Goal: Transaction & Acquisition: Purchase product/service

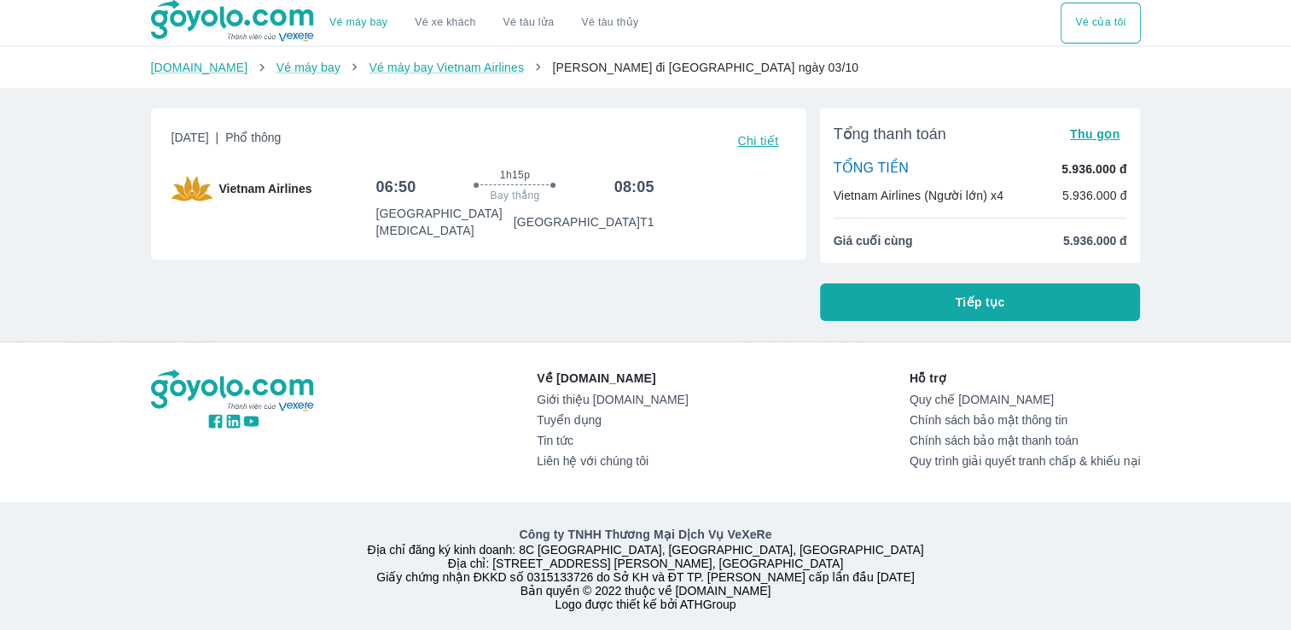
click at [959, 304] on span "Tiếp tục" at bounding box center [981, 302] width 50 height 17
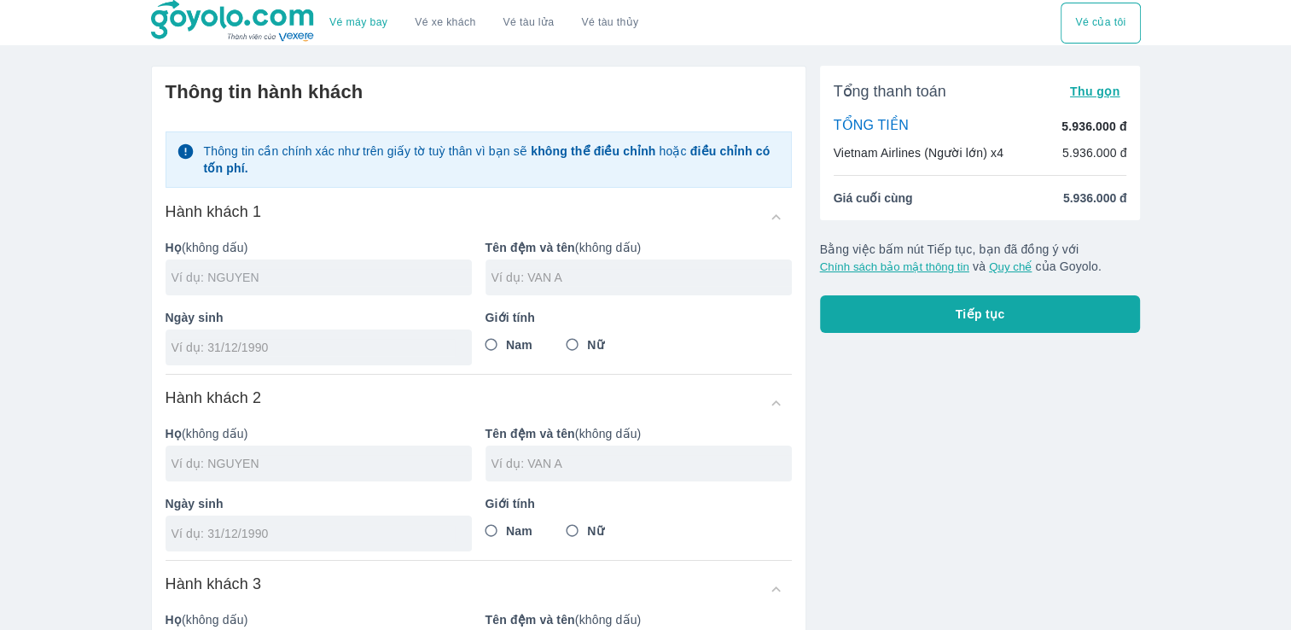
click at [277, 271] on input "text" at bounding box center [322, 277] width 300 height 17
type input "TRAN"
click at [612, 285] on div at bounding box center [639, 277] width 306 height 36
type input "[PERSON_NAME]"
click at [341, 346] on input "tel" at bounding box center [313, 347] width 283 height 17
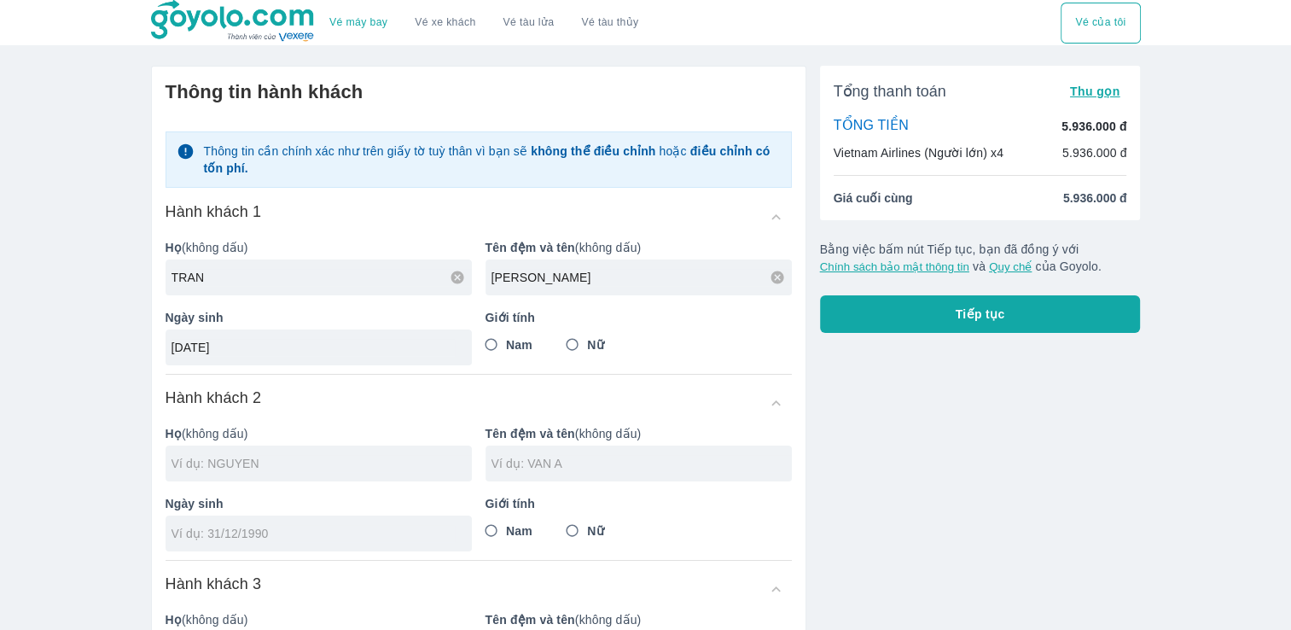
type input "[DATE]"
click at [566, 345] on input "Nữ" at bounding box center [572, 344] width 31 height 31
radio input "true"
click at [224, 458] on input "text" at bounding box center [322, 463] width 300 height 17
type input "[PERSON_NAME]"
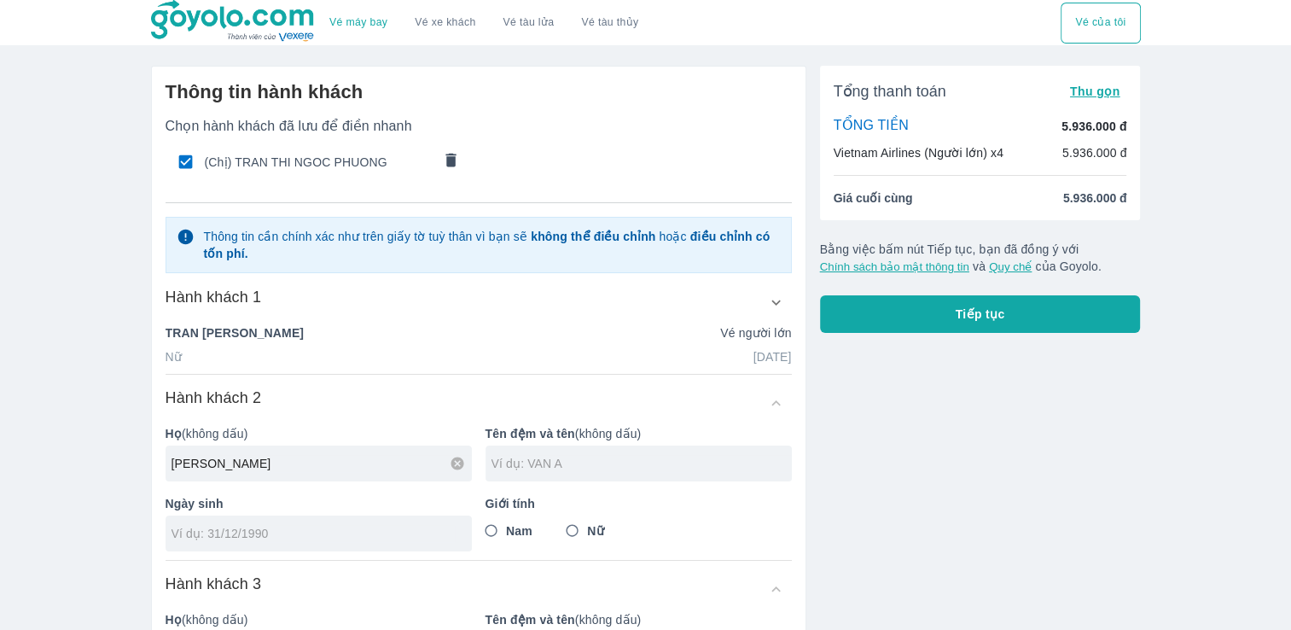
type input "[PERSON_NAME]"
click at [529, 452] on div at bounding box center [639, 464] width 306 height 36
type input "[PERSON_NAME]"
click at [434, 532] on input "tel" at bounding box center [313, 533] width 283 height 17
type input "[DATE]"
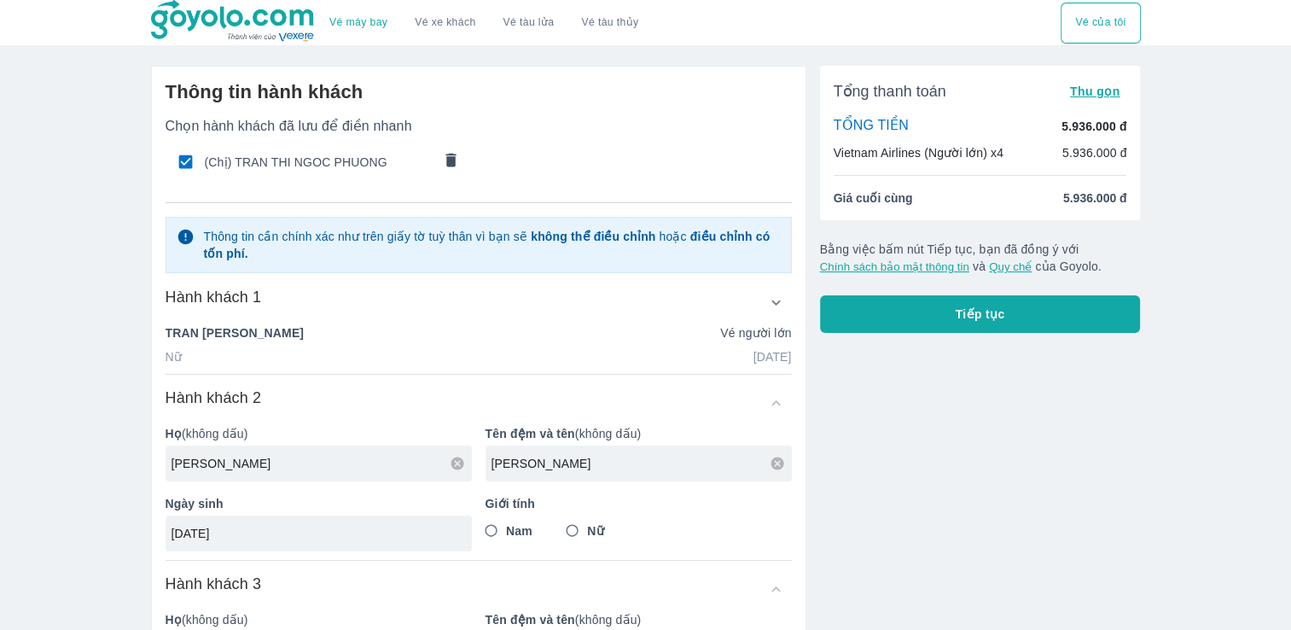
click at [468, 572] on div "Chọn hành khách đã lưu để điền nhanh (Chị) TRAN THI NGOC PHUONG Thông tin cần c…" at bounding box center [479, 521] width 626 height 806
click at [492, 531] on input "Nam" at bounding box center [491, 530] width 31 height 31
radio input "true"
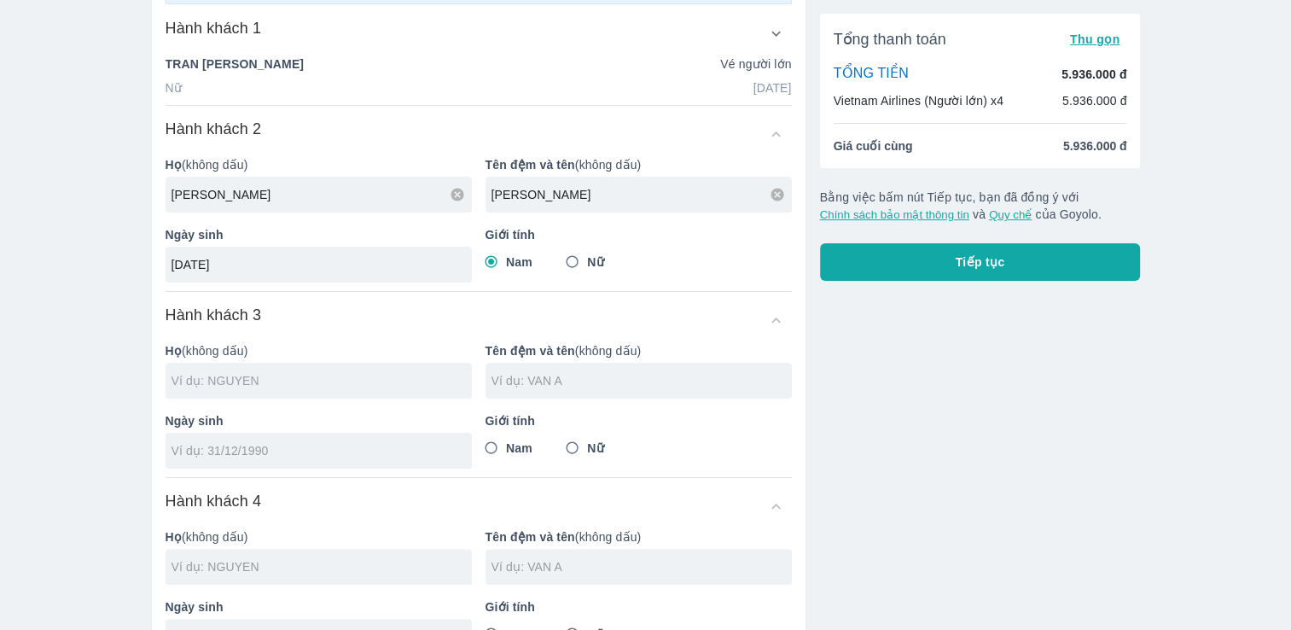
scroll to position [270, 0]
click at [290, 383] on input "text" at bounding box center [322, 379] width 300 height 17
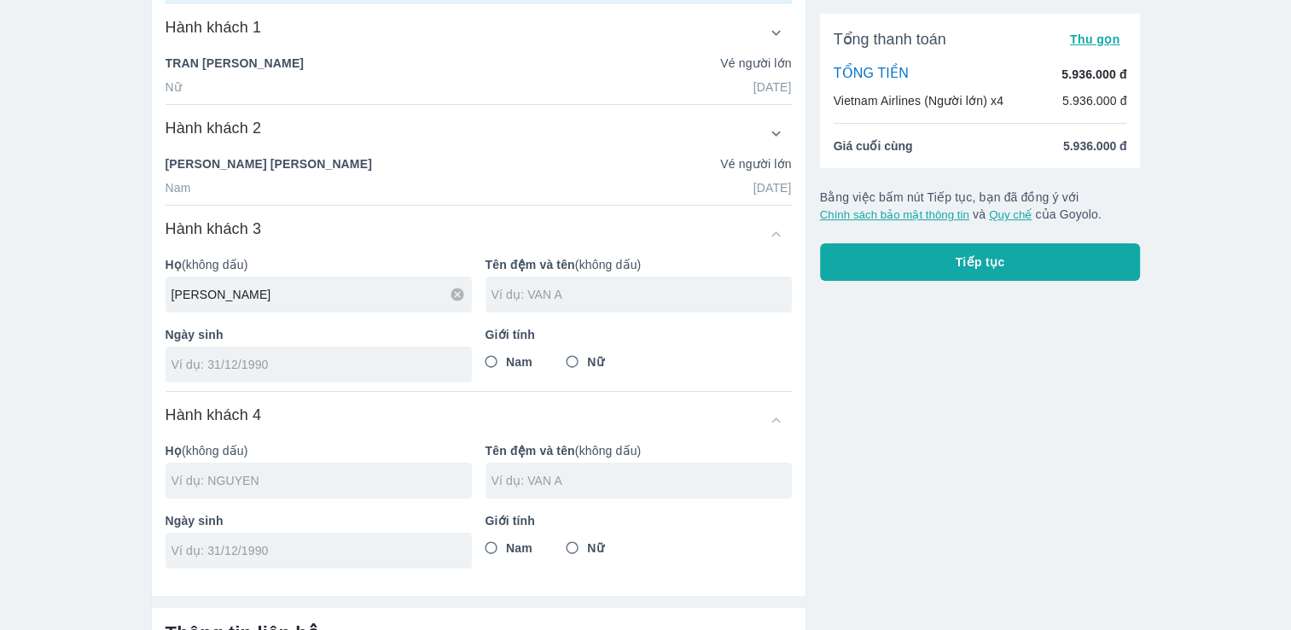
type input "[PERSON_NAME]"
click at [543, 304] on div at bounding box center [639, 295] width 306 height 36
type input "[PERSON_NAME]"
click at [342, 357] on input "tel" at bounding box center [313, 364] width 283 height 17
type input "[DATE]"
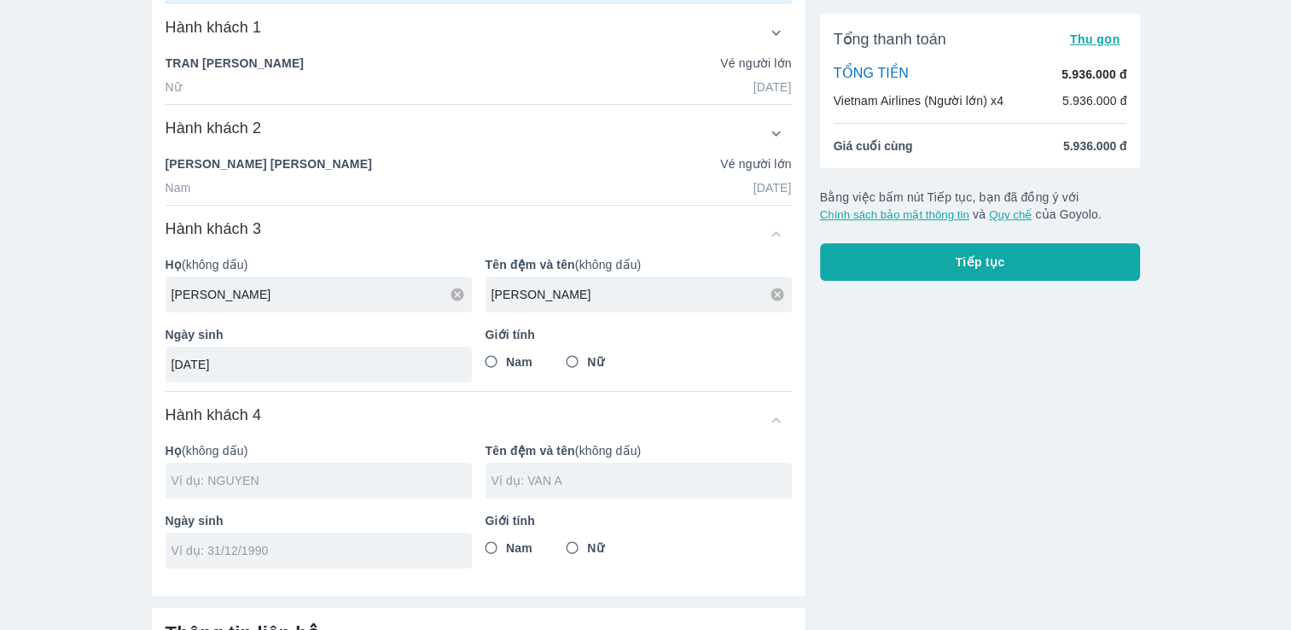
click at [485, 364] on input "Nam" at bounding box center [491, 362] width 31 height 31
radio input "true"
click at [288, 486] on input "text" at bounding box center [322, 480] width 300 height 17
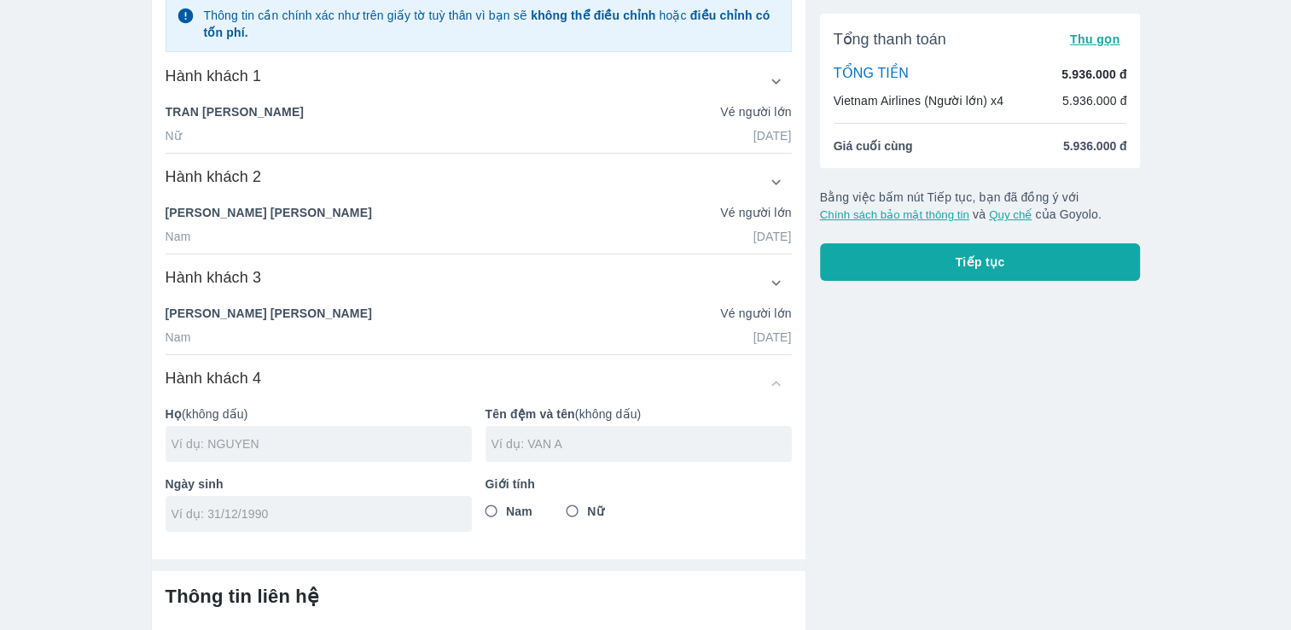
scroll to position [318, 0]
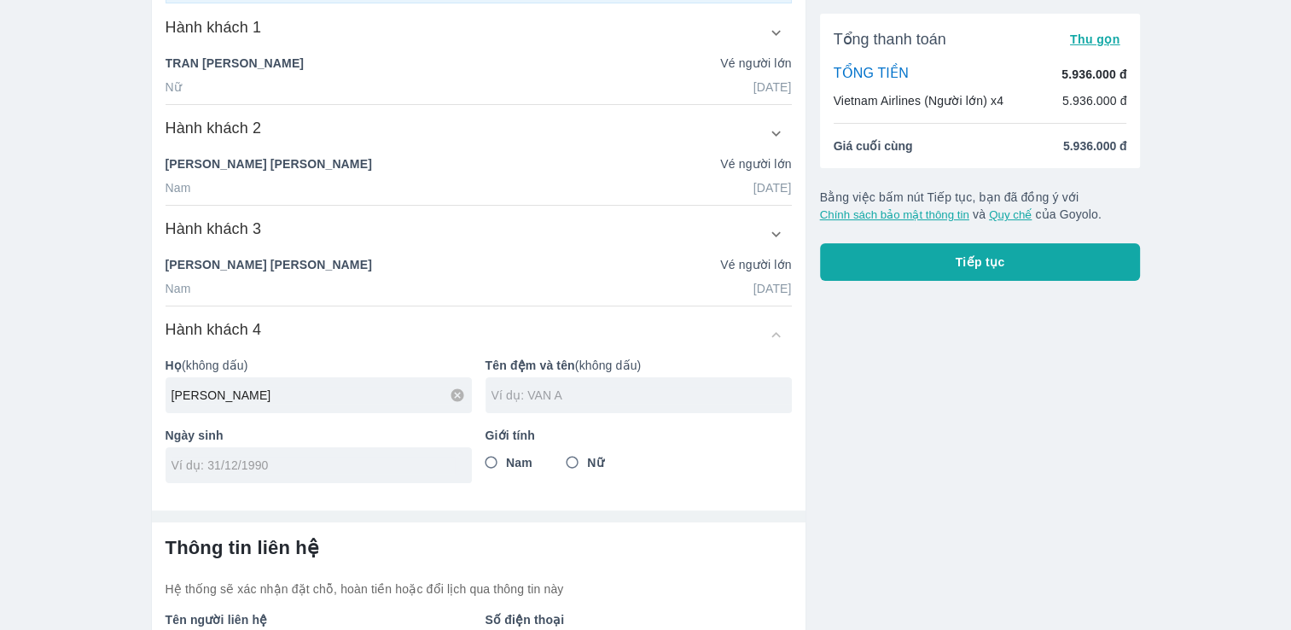
type input "[PERSON_NAME]"
click at [576, 393] on input "text" at bounding box center [642, 395] width 300 height 17
type input "[PERSON_NAME]"
click at [321, 474] on div at bounding box center [319, 465] width 306 height 36
type input "[DATE]"
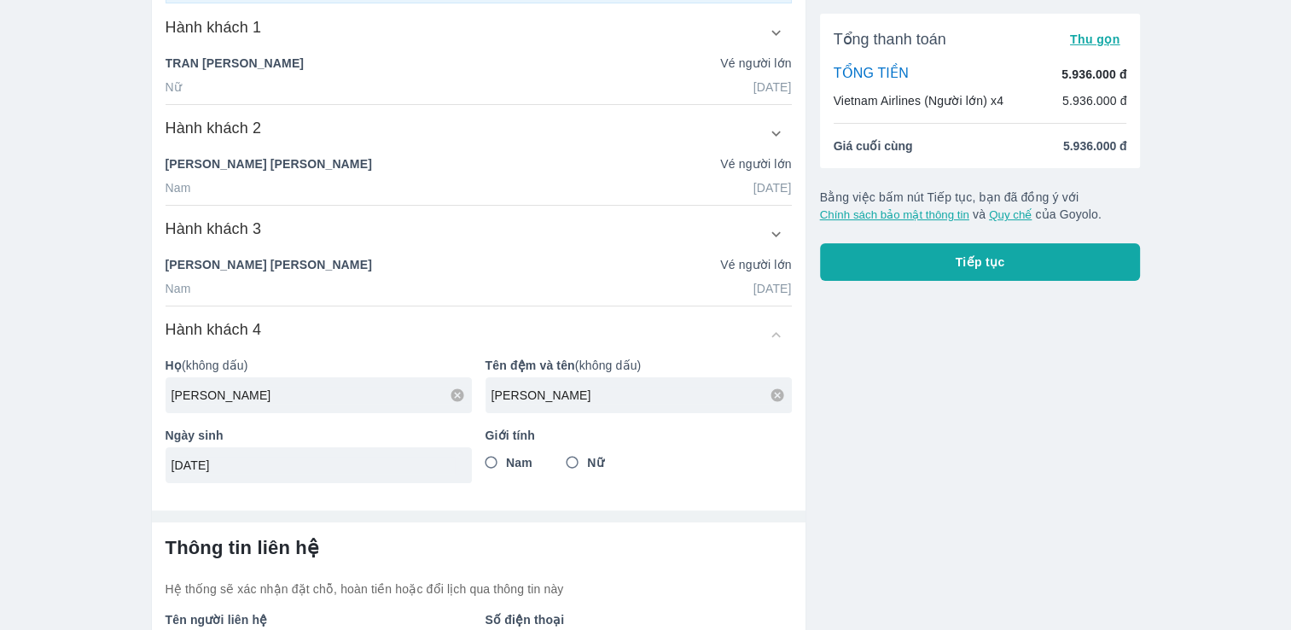
click at [576, 461] on input "Nữ" at bounding box center [572, 462] width 31 height 31
radio input "true"
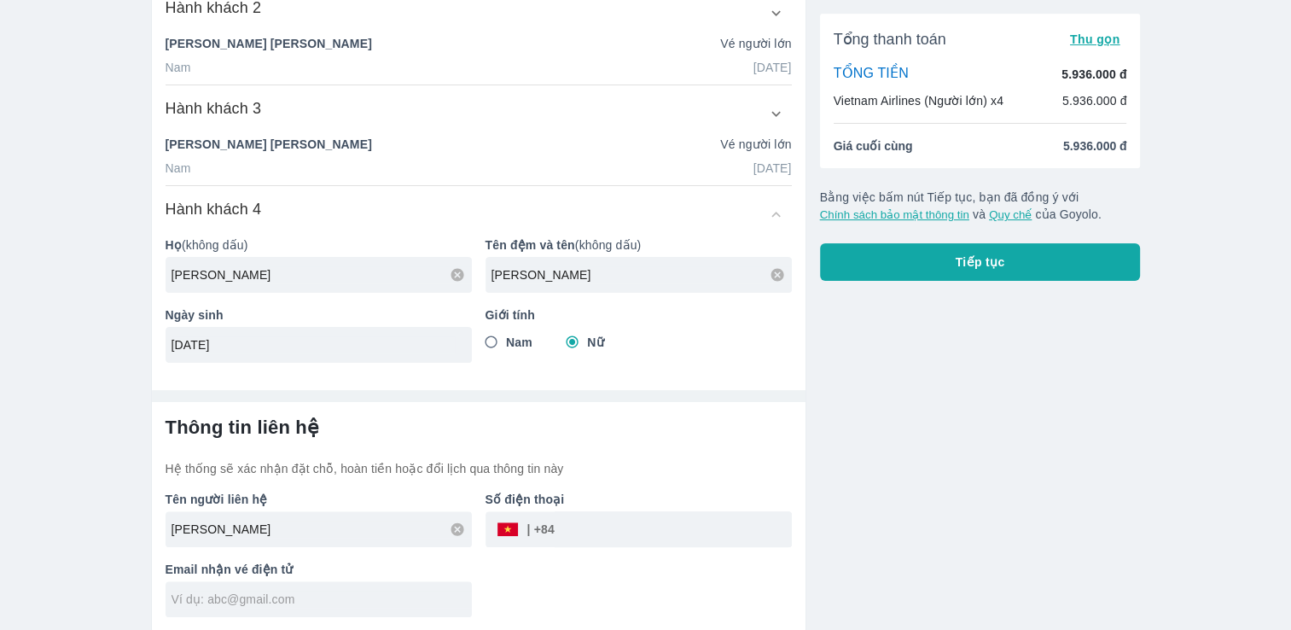
click at [595, 528] on input "tel" at bounding box center [673, 529] width 237 height 41
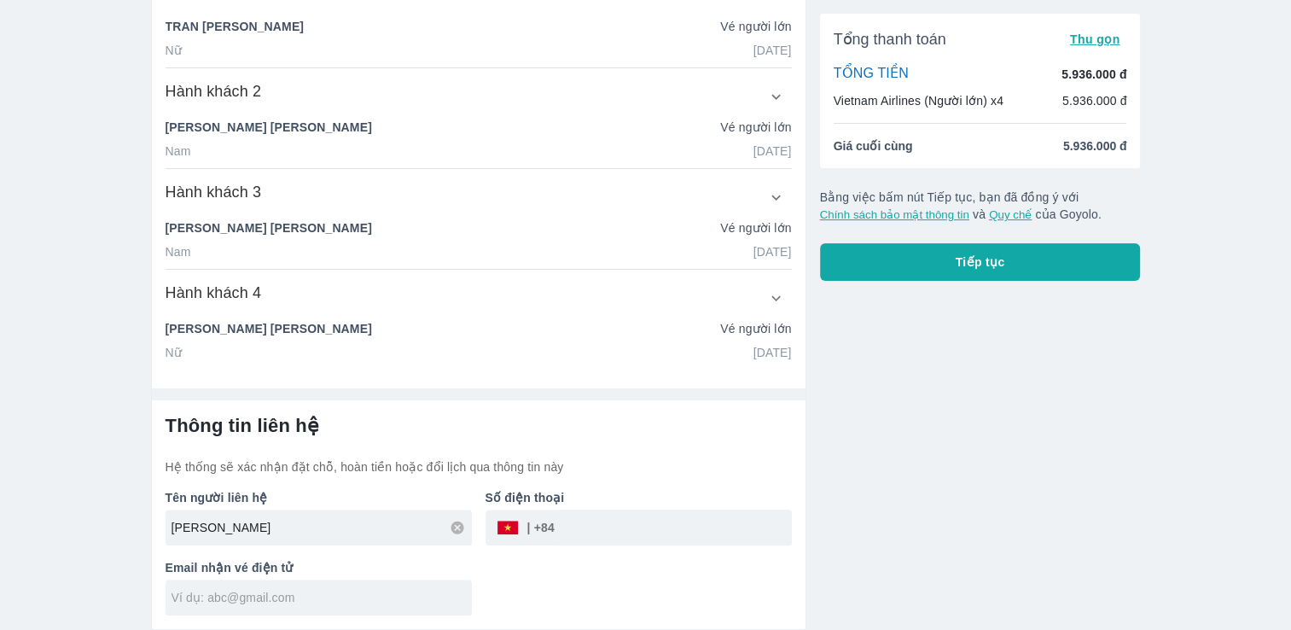
scroll to position [353, 0]
type input "908554722"
click at [410, 601] on input "text" at bounding box center [322, 599] width 300 height 17
type input "D"
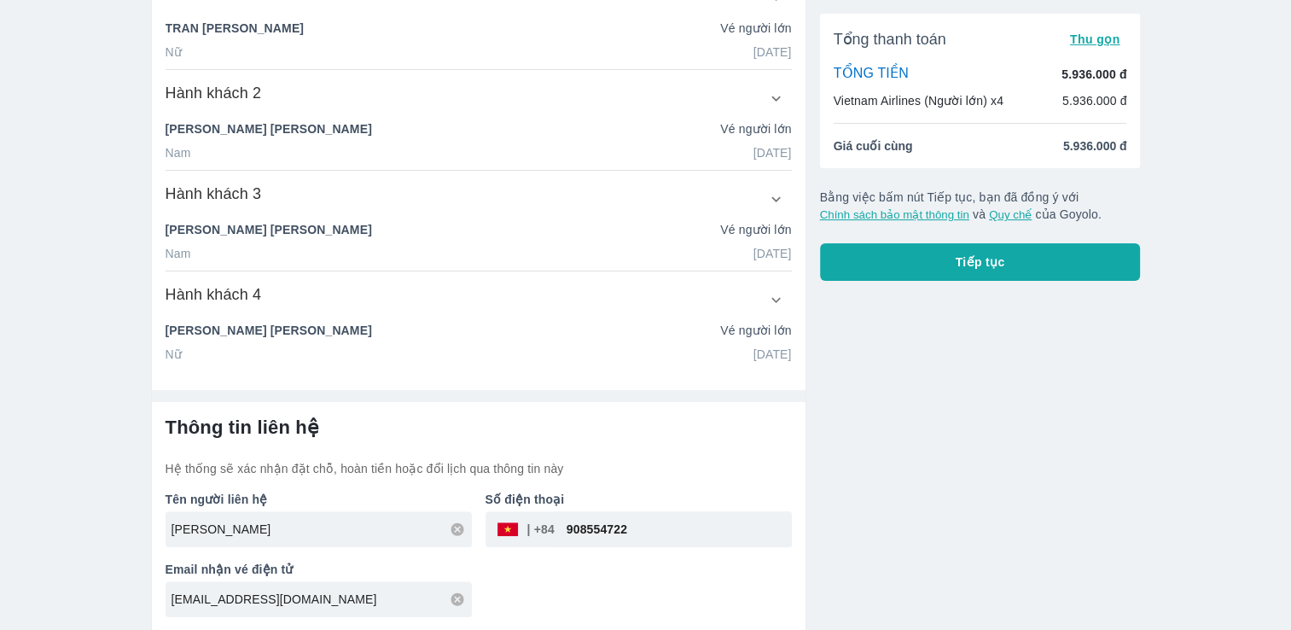
type input "[EMAIL_ADDRESS][DOMAIN_NAME]"
click at [585, 589] on div "Tên người liên hệ TRAN THI NGOC PHUONG Số điện thoại ​ 908554722 Email nhận vé …" at bounding box center [472, 547] width 640 height 140
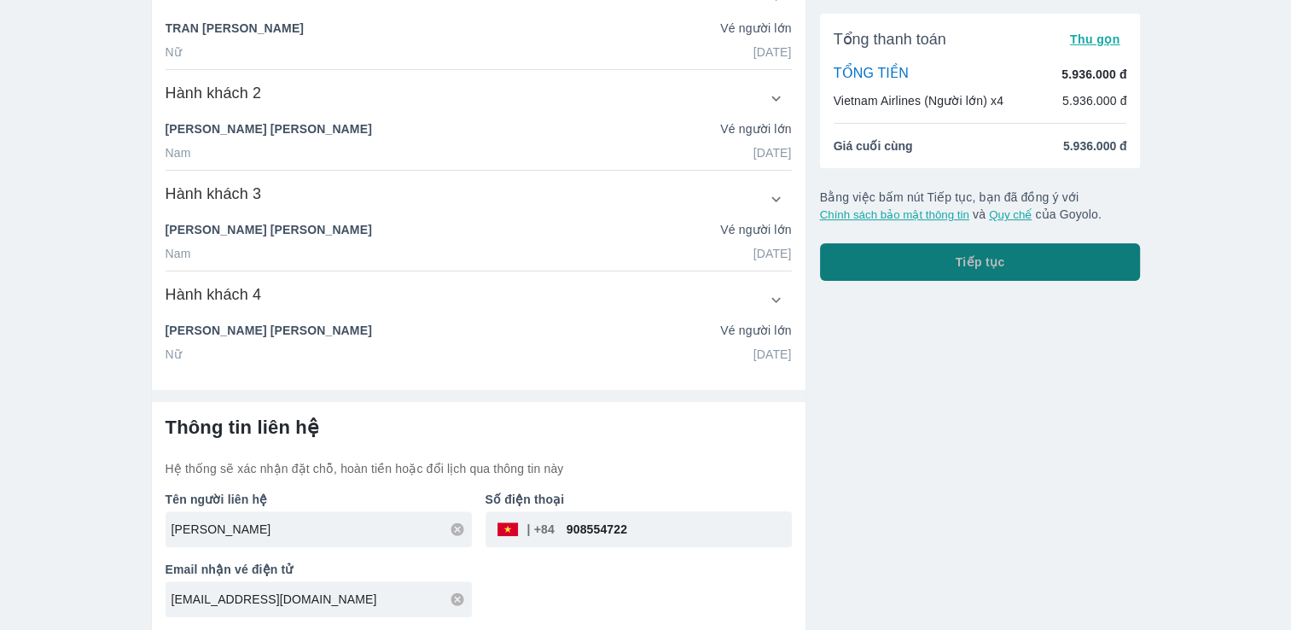
click at [1076, 254] on button "Tiếp tục" at bounding box center [980, 262] width 321 height 38
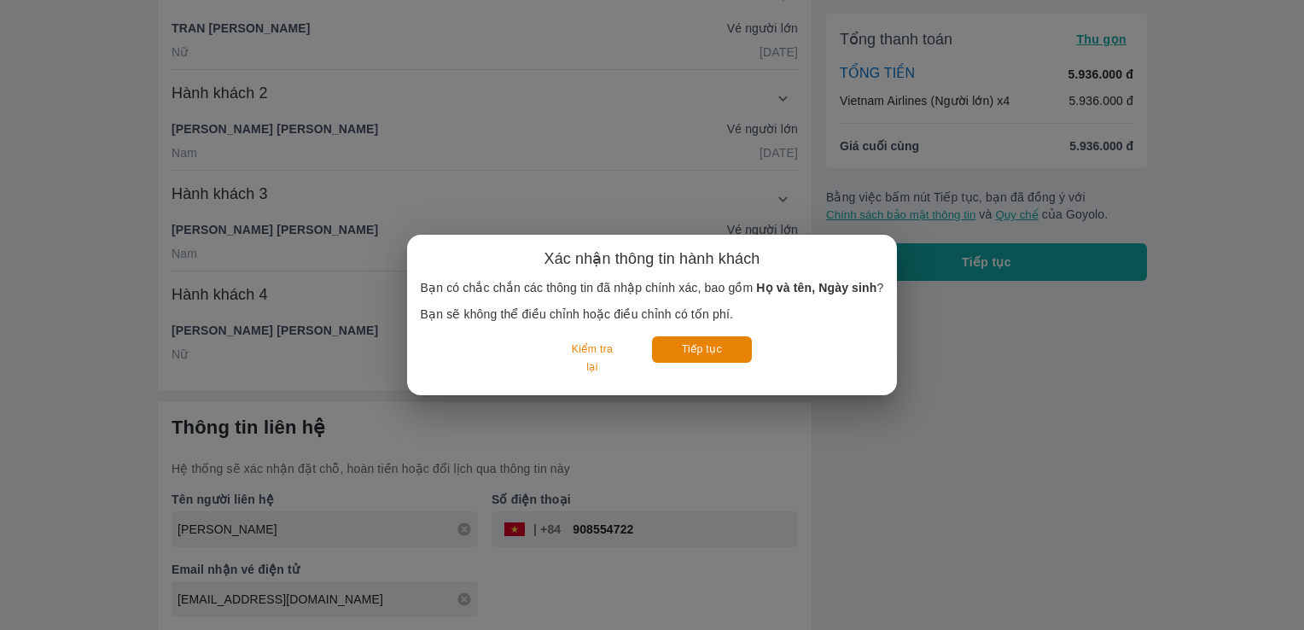
click at [920, 455] on div "Xác nhận thông tin hành khách Bạn có chắc chắn các thông tin đã nhập chính xác,…" at bounding box center [652, 315] width 1304 height 630
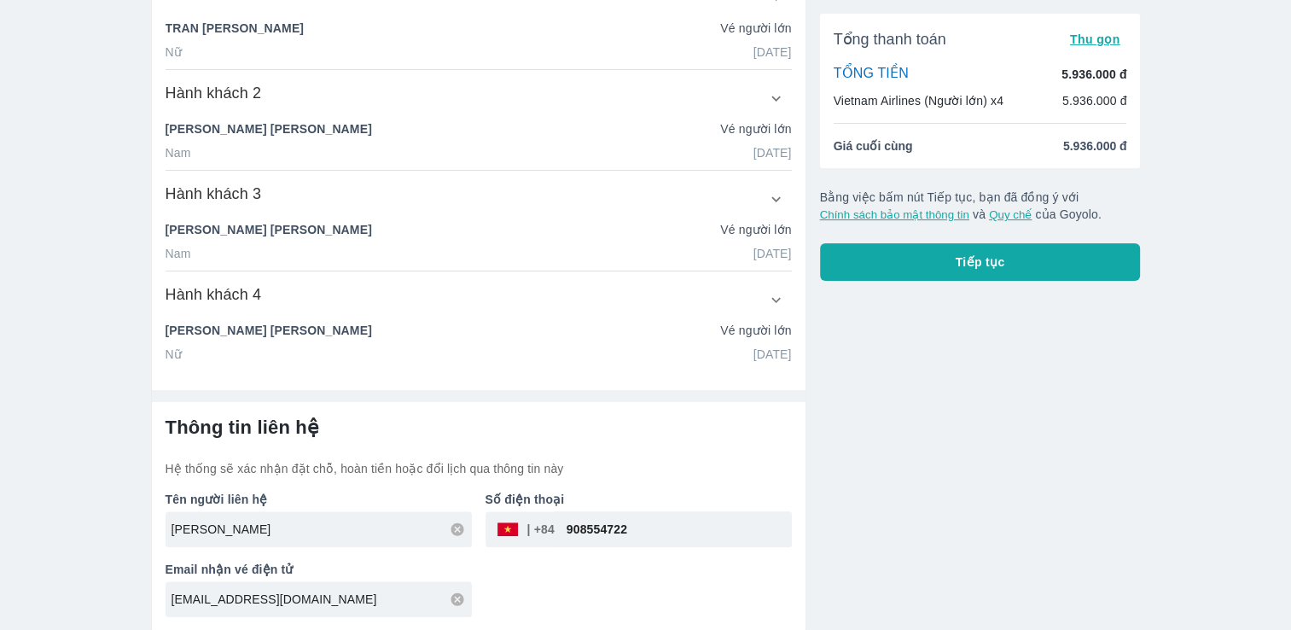
click at [570, 527] on input "908554722" at bounding box center [673, 529] width 237 height 41
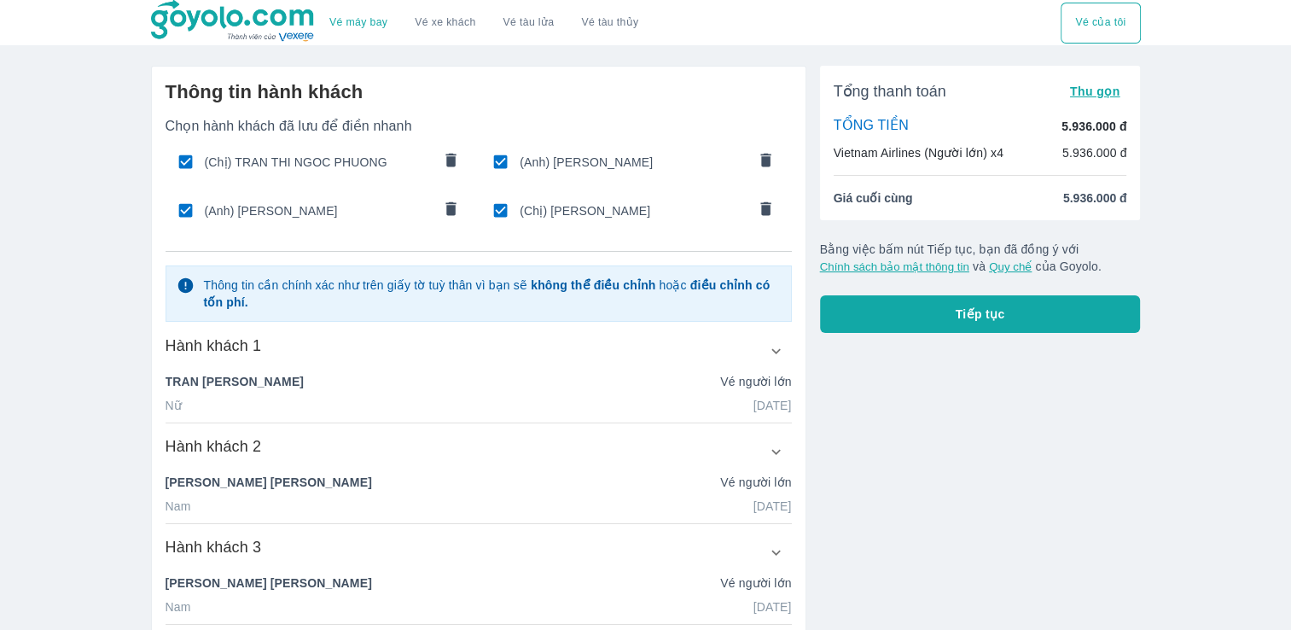
type input "0908554722"
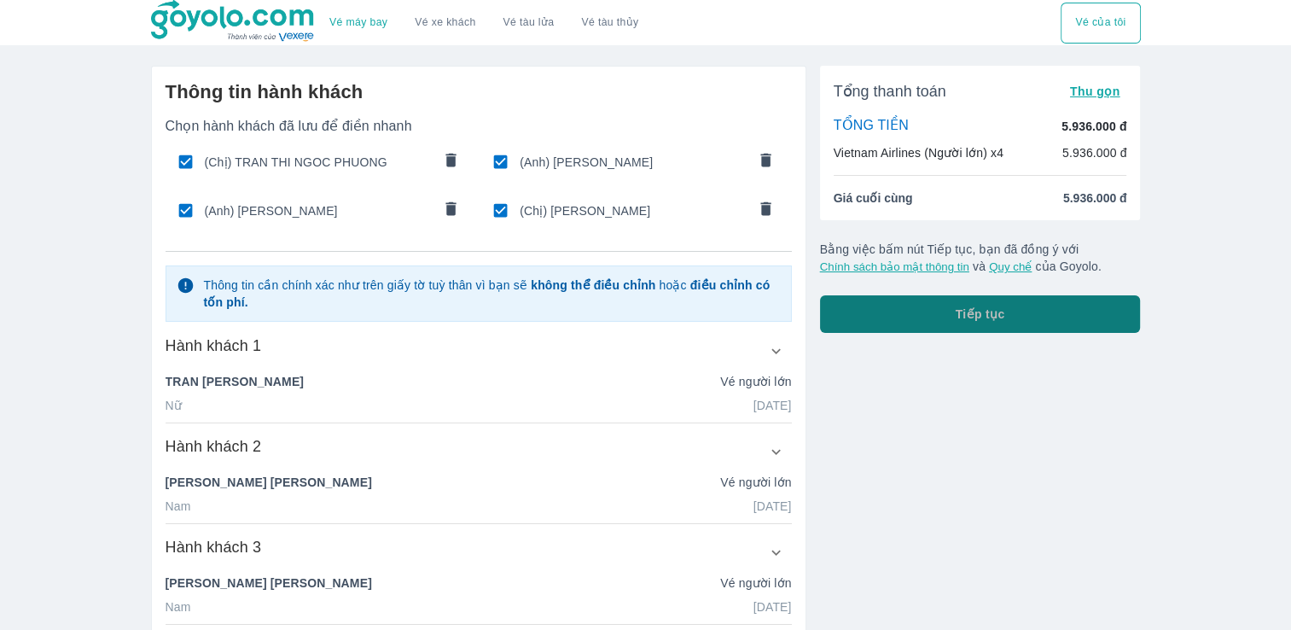
click at [1011, 319] on button "Tiếp tục" at bounding box center [980, 314] width 321 height 38
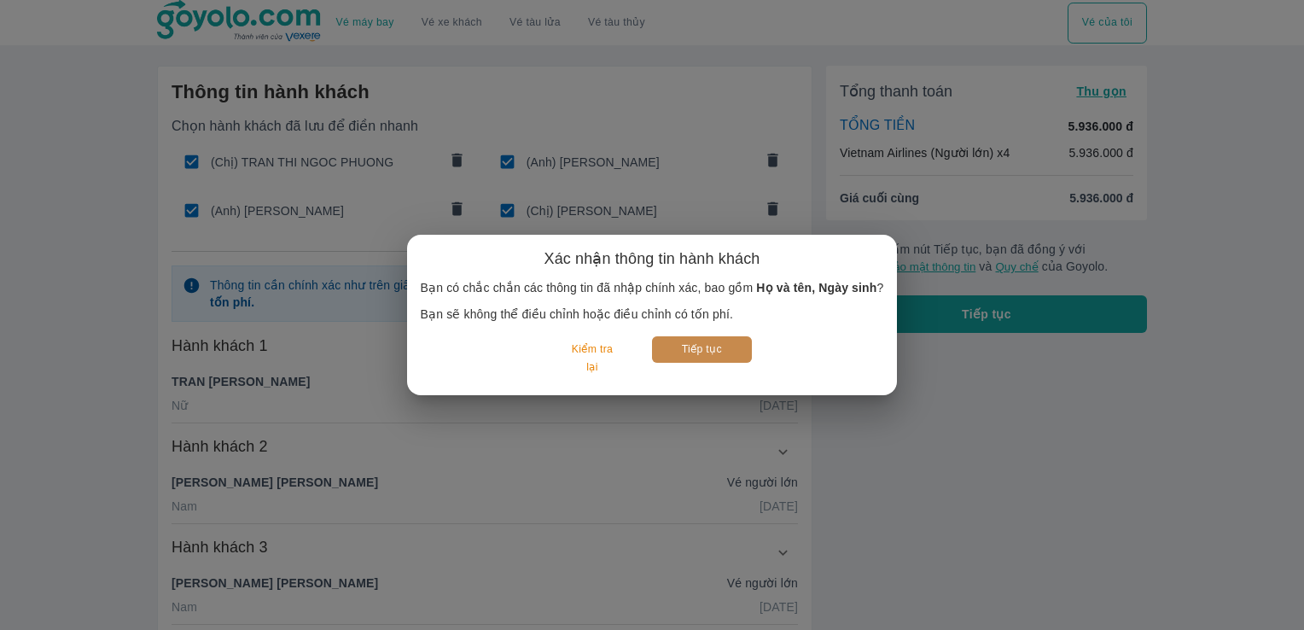
click at [690, 346] on button "Tiếp tục" at bounding box center [702, 349] width 100 height 26
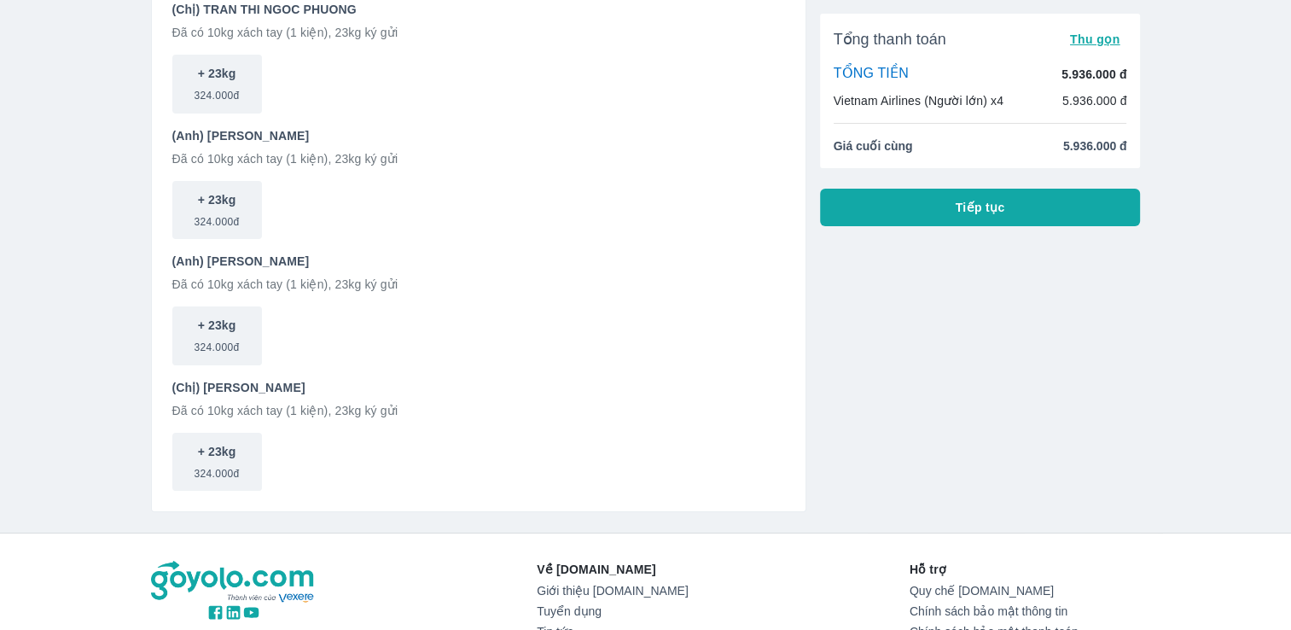
scroll to position [153, 0]
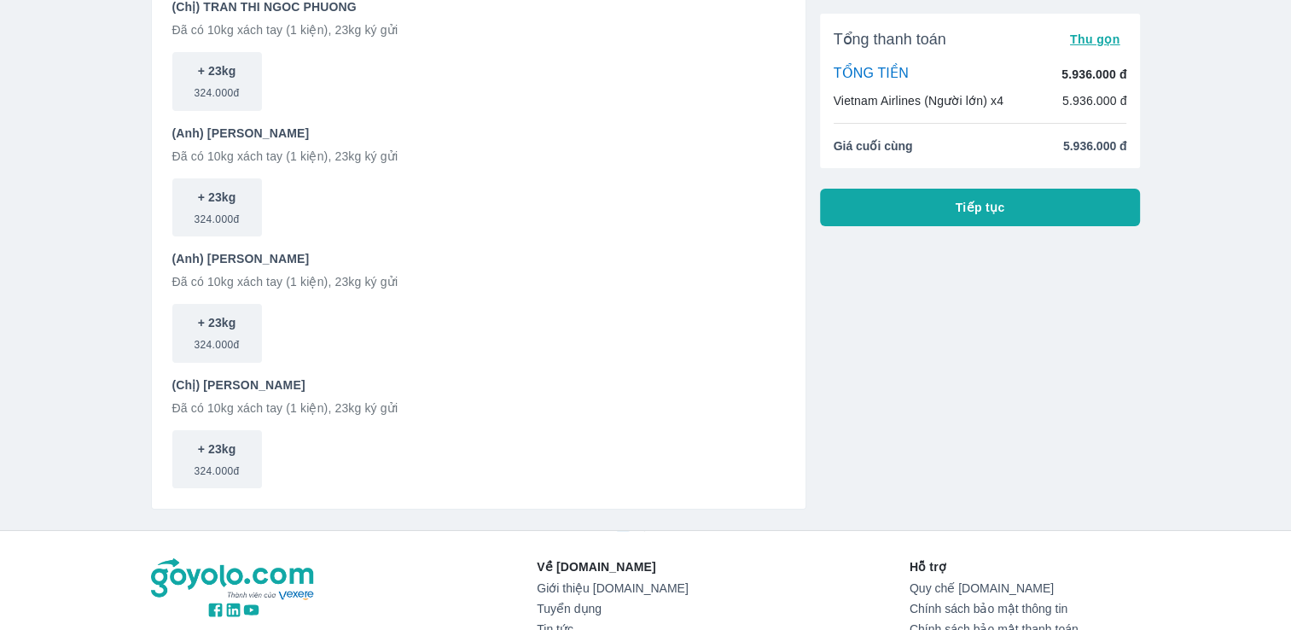
drag, startPoint x: 204, startPoint y: 386, endPoint x: 382, endPoint y: 385, distance: 178.4
click at [382, 385] on p "(Chị) [PERSON_NAME]" at bounding box center [478, 384] width 613 height 17
drag, startPoint x: 382, startPoint y: 385, endPoint x: 567, endPoint y: 390, distance: 184.4
click at [567, 390] on p "(Chị) [PERSON_NAME]" at bounding box center [478, 384] width 613 height 17
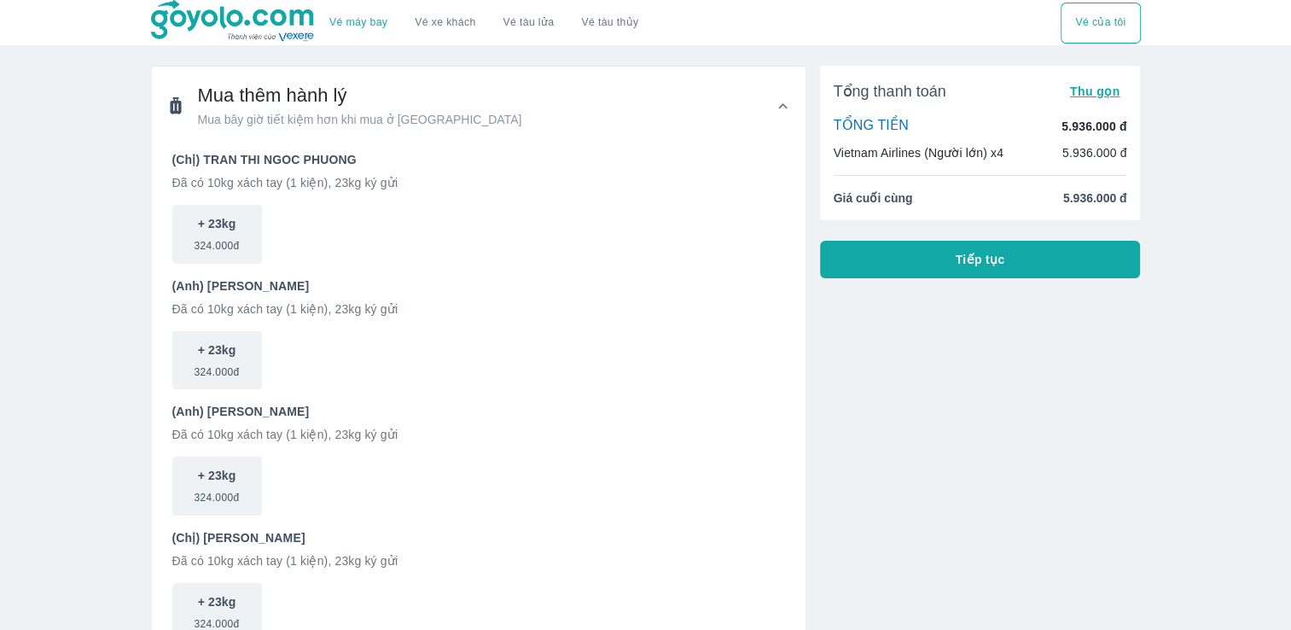
scroll to position [364, 0]
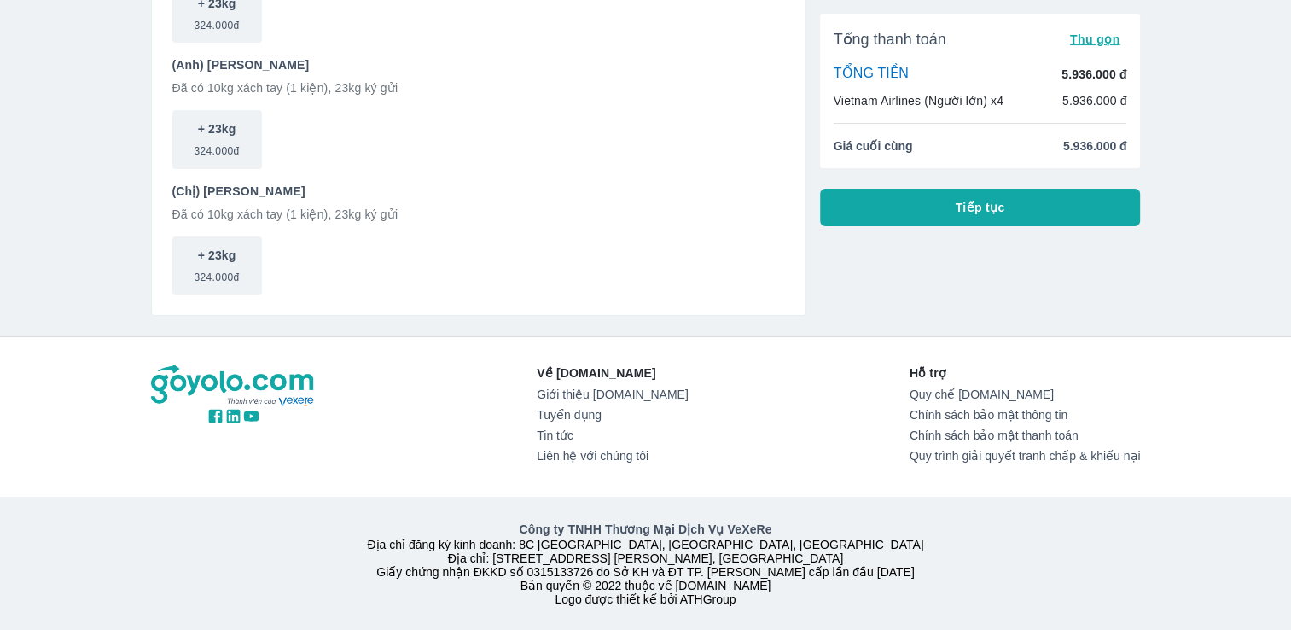
click at [1226, 274] on div "Vé máy bay Vé xe khách Vé tàu lửa Vé tàu thủy Vé của tôi Mua thêm hành lý Mua b…" at bounding box center [645, 141] width 1291 height 976
click at [986, 201] on span "Tiếp tục" at bounding box center [981, 207] width 50 height 17
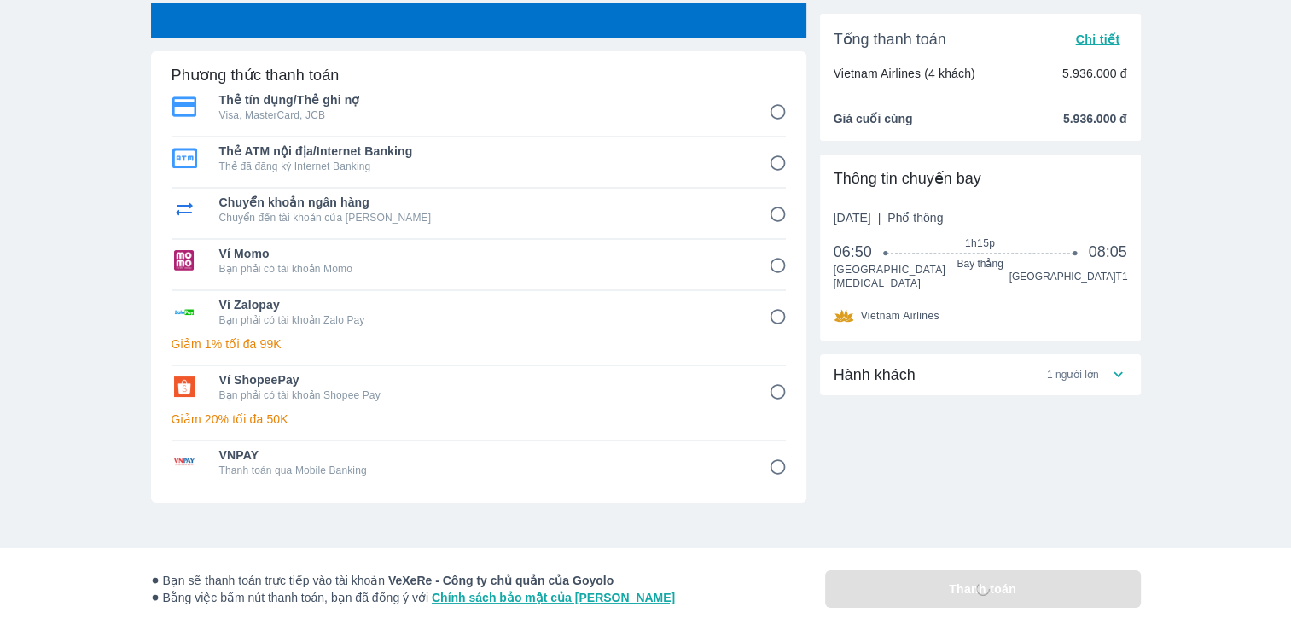
scroll to position [61, 0]
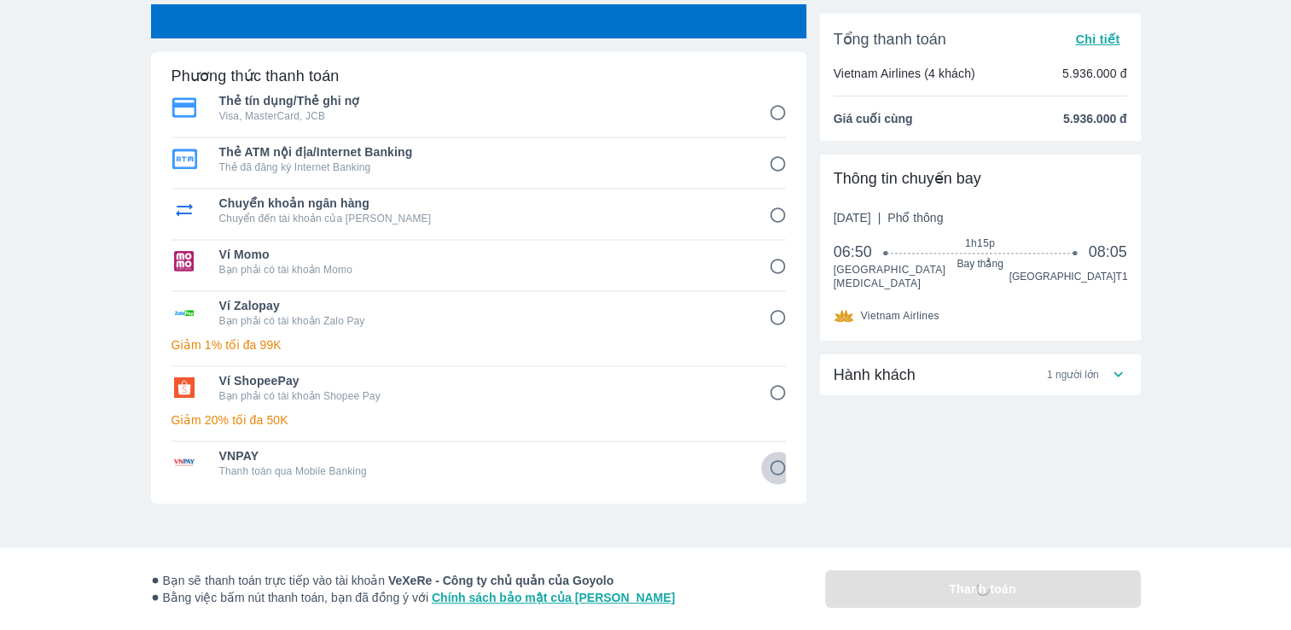
click at [778, 469] on input "8" at bounding box center [777, 467] width 33 height 33
radio input "false"
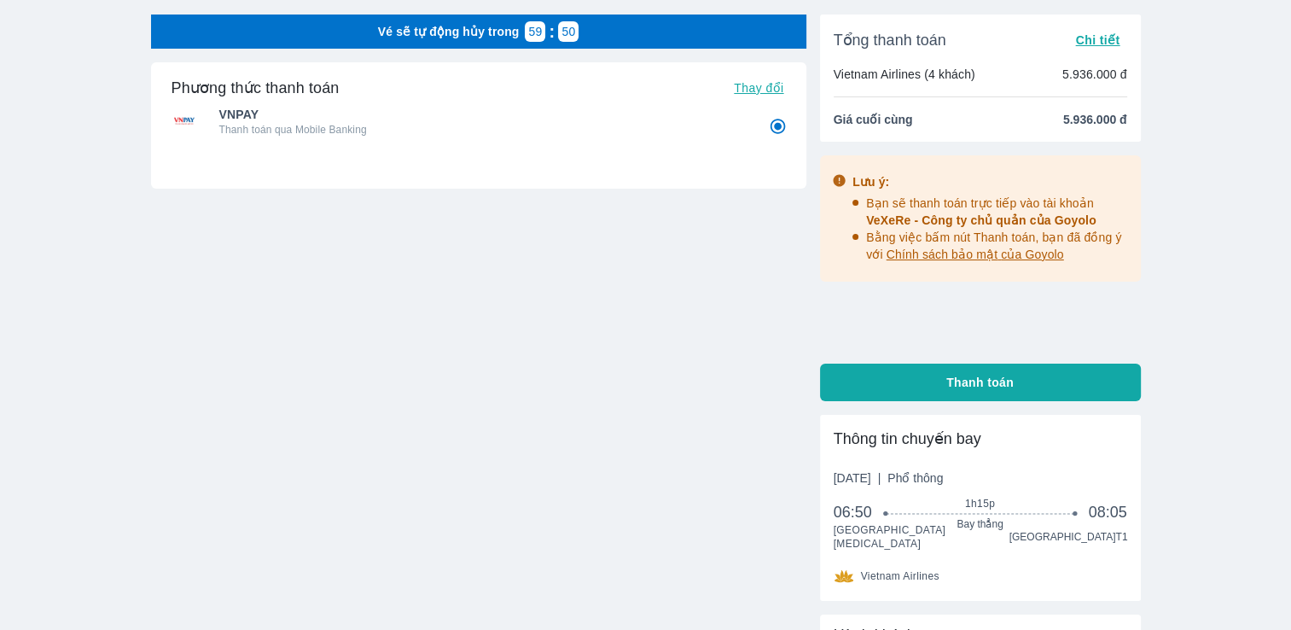
scroll to position [49, 0]
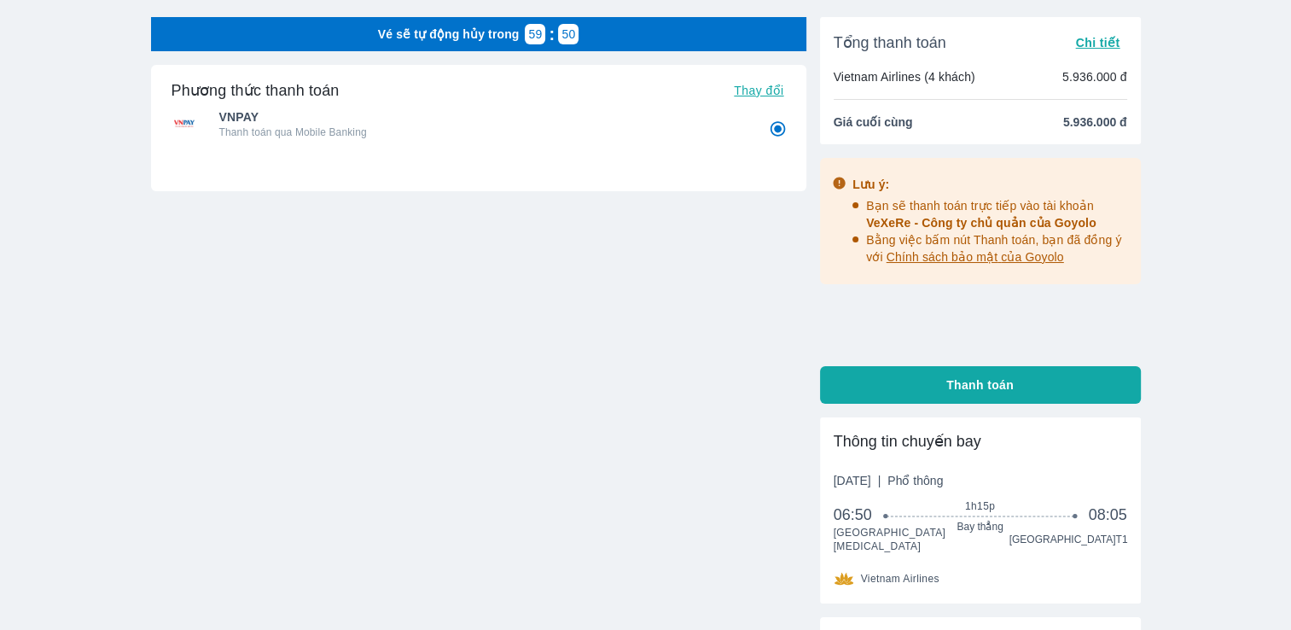
click at [928, 381] on button "Thanh toán" at bounding box center [980, 385] width 321 height 38
radio input "false"
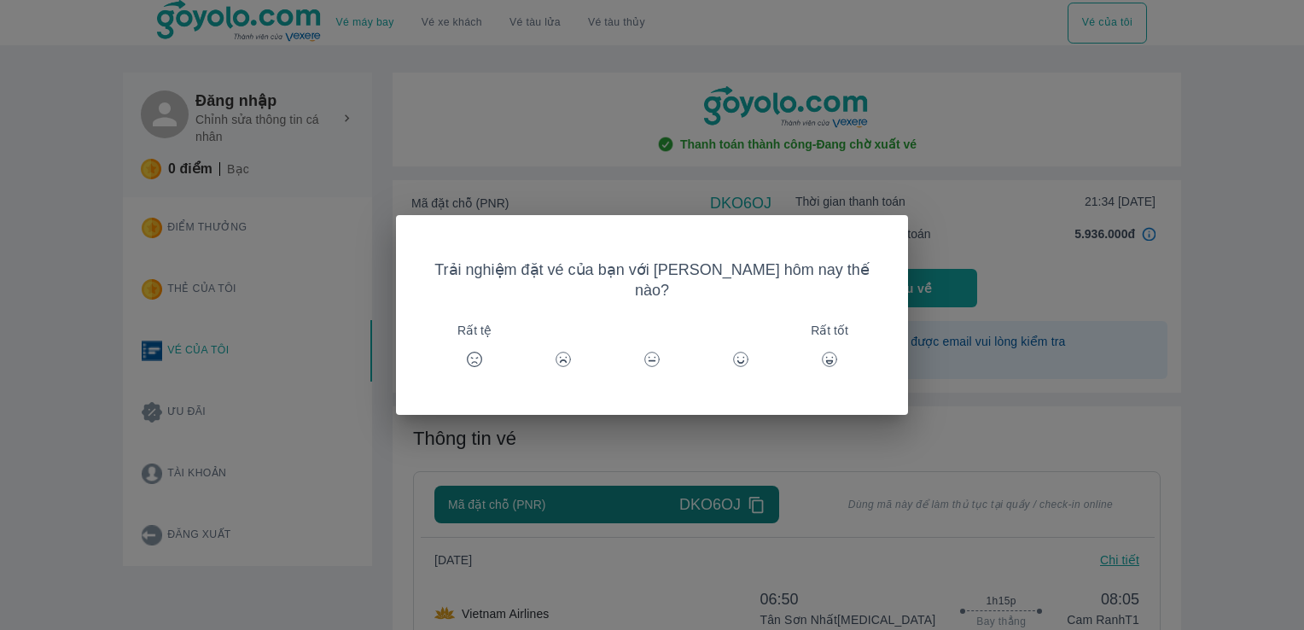
click at [836, 418] on div "Trải nghiệm đặt vé của bạn với Goyolo hôm nay thế nào? Rất tệ Rất tốt" at bounding box center [652, 315] width 1304 height 630
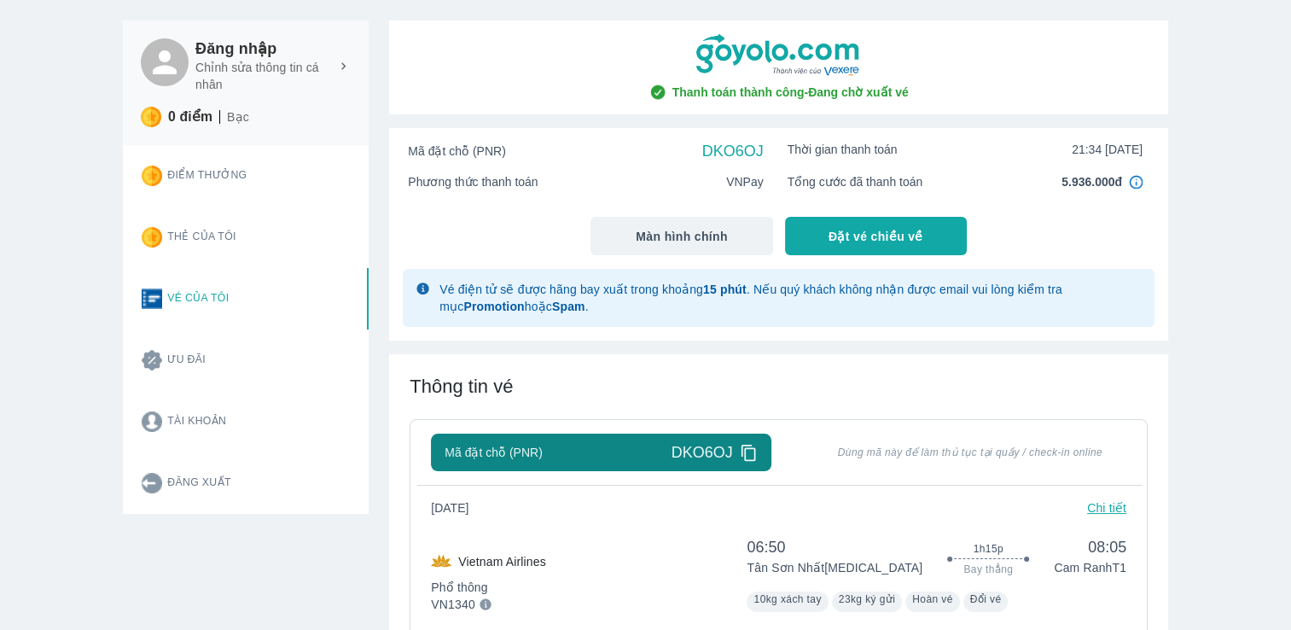
scroll to position [21, 0]
